Goal: Task Accomplishment & Management: Manage account settings

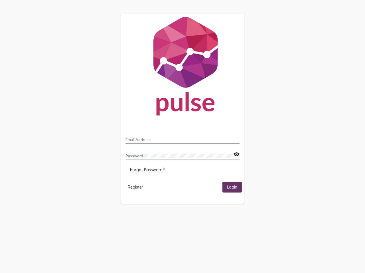
click at [182, 138] on input "Email Address" at bounding box center [182, 140] width 114 height 5
click at [236, 155] on mat-icon "visibility" at bounding box center [236, 154] width 6 height 7
click at [147, 170] on span "Forgot Password?" at bounding box center [147, 169] width 34 height 5
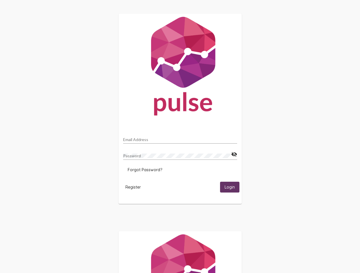
click at [135, 187] on span "Register" at bounding box center [132, 187] width 15 height 5
click at [232, 187] on span "Login" at bounding box center [229, 187] width 10 height 5
